Goal: Information Seeking & Learning: Learn about a topic

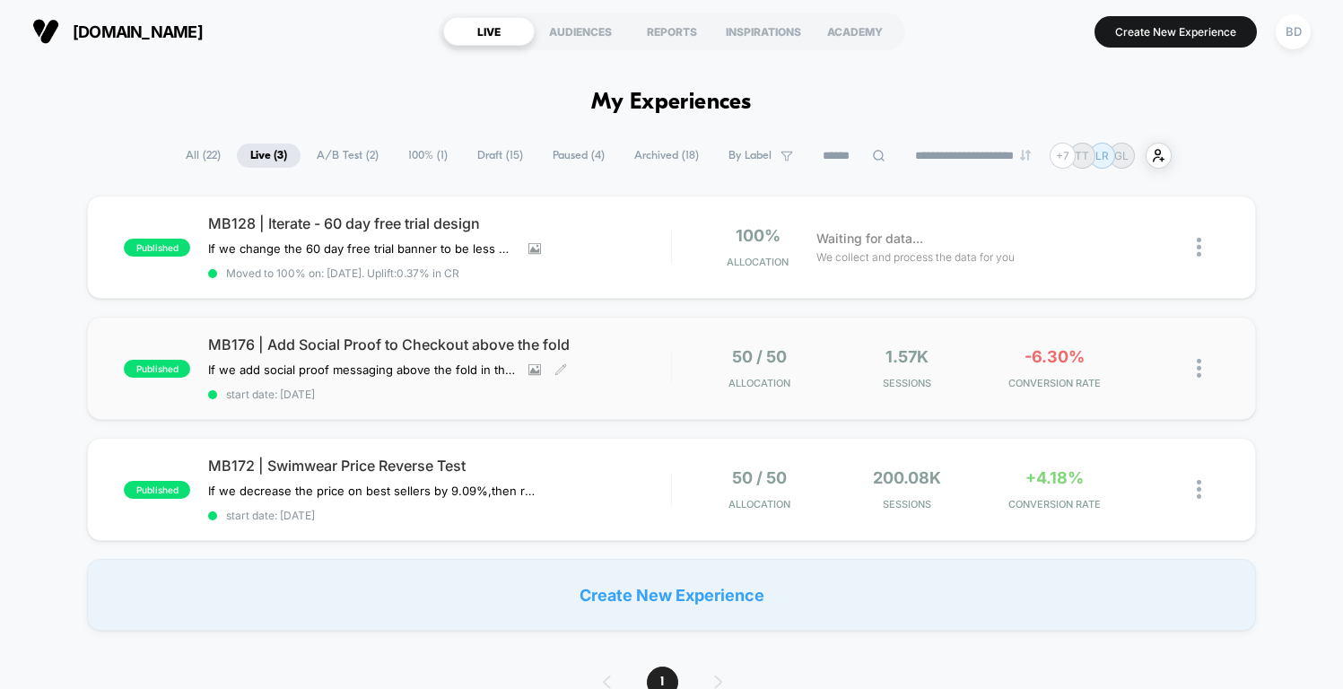
click at [472, 336] on span "MB176 | Add Social Proof to Checkout above the fold" at bounding box center [439, 345] width 462 height 18
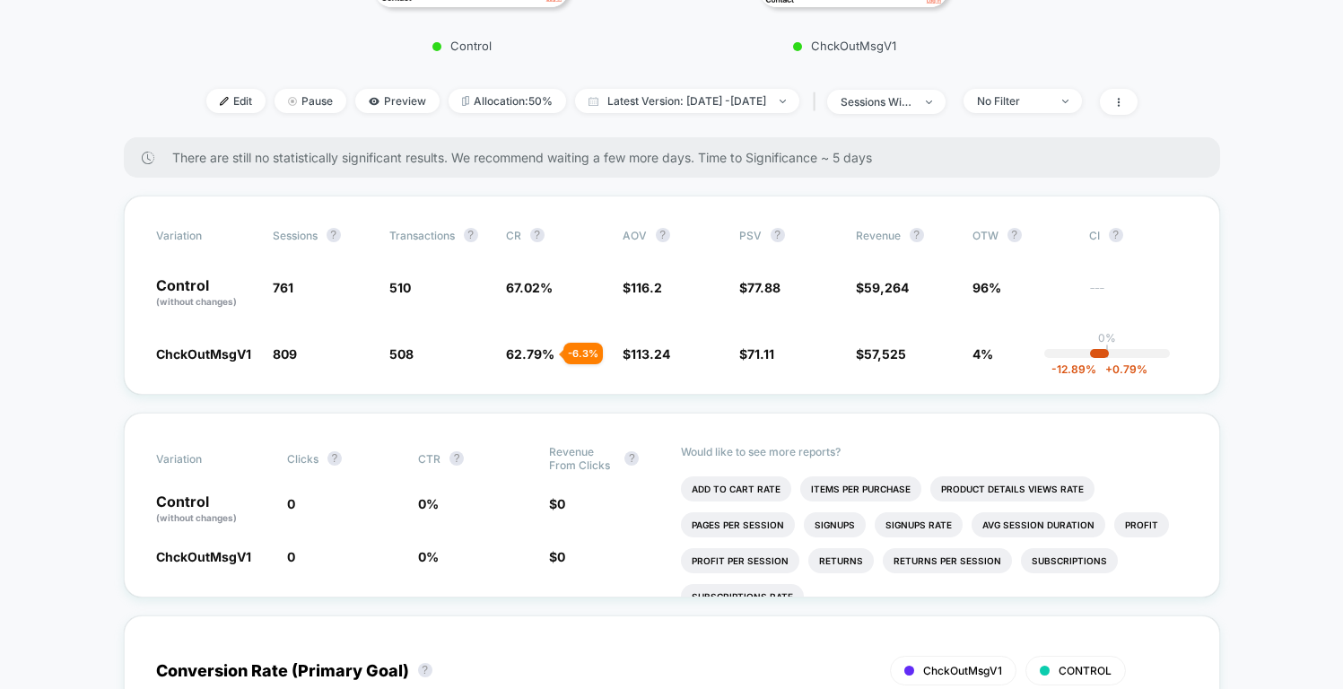
scroll to position [548, 0]
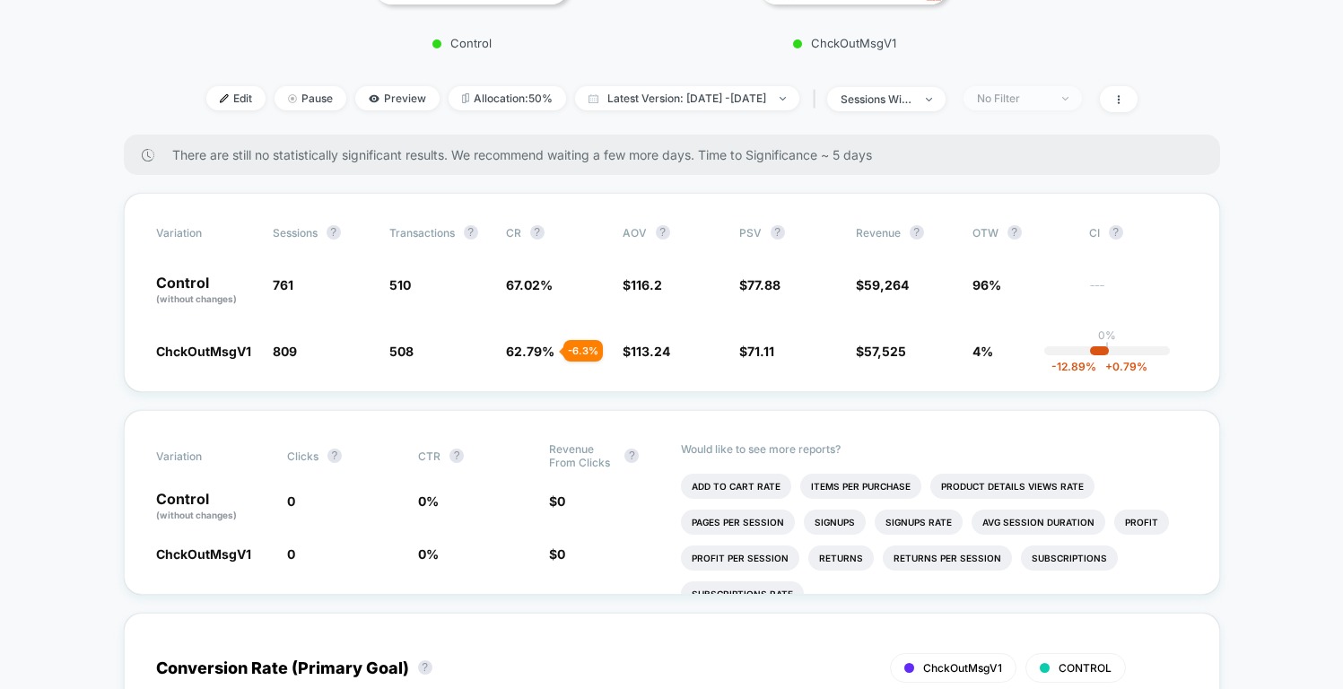
click at [1049, 101] on div "No Filter" at bounding box center [1013, 98] width 72 height 13
